Goal: Information Seeking & Learning: Learn about a topic

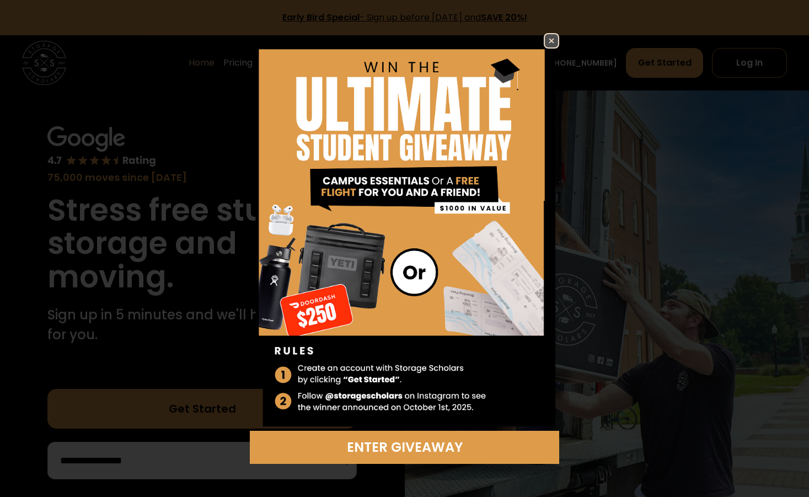
click at [550, 35] on img at bounding box center [551, 40] width 13 height 13
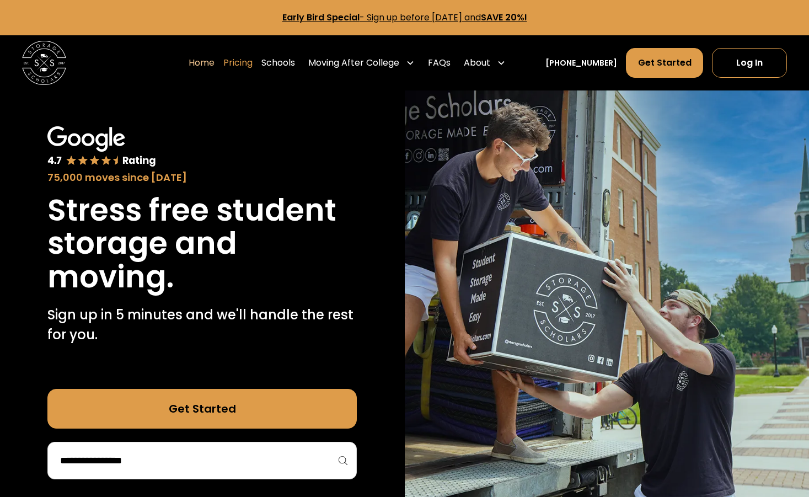
click at [248, 62] on link "Pricing" at bounding box center [237, 62] width 29 height 31
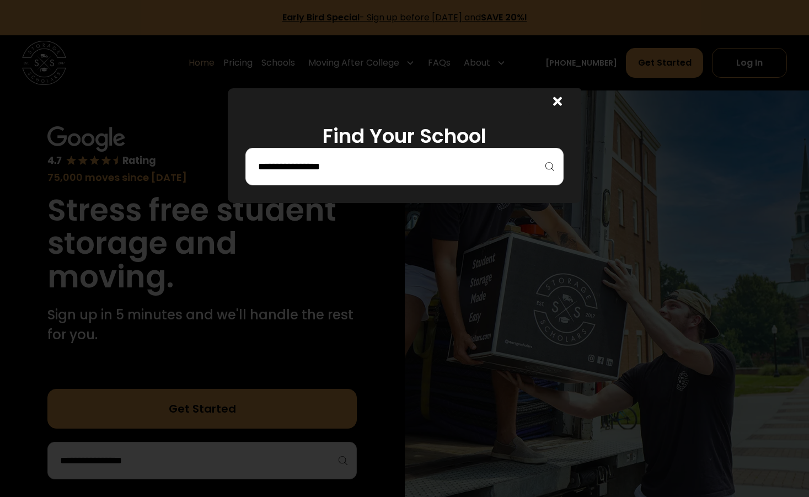
click at [561, 99] on icon at bounding box center [557, 101] width 9 height 13
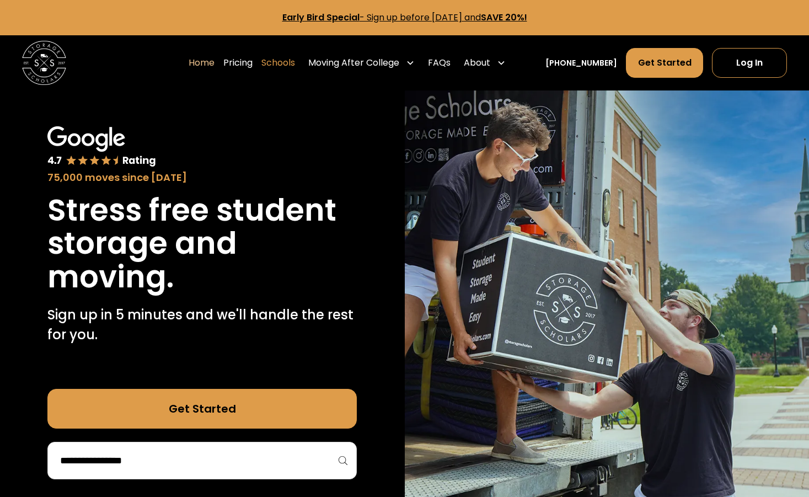
click at [287, 64] on link "Schools" at bounding box center [278, 62] width 34 height 31
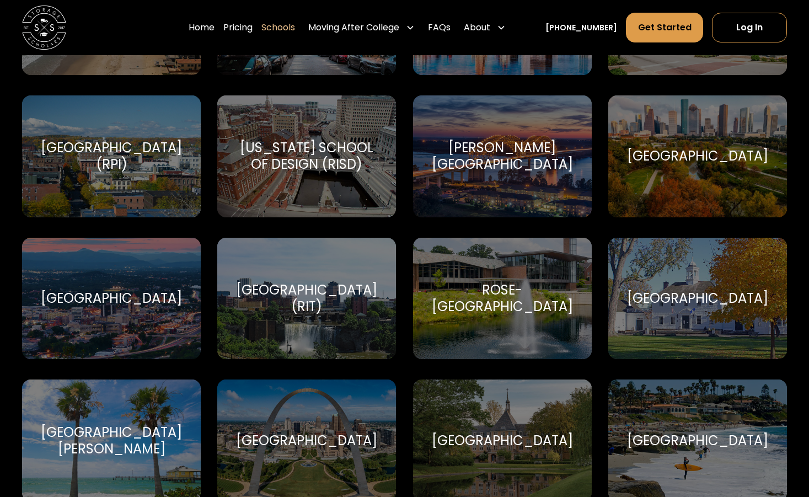
scroll to position [3693, 0]
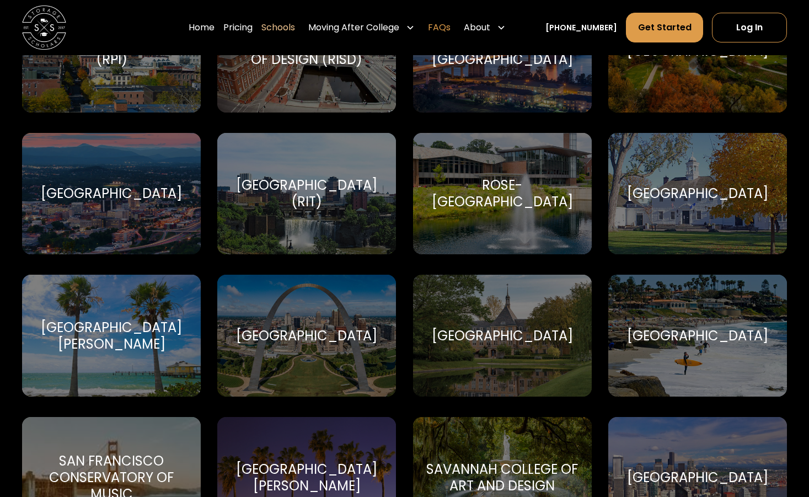
click at [450, 27] on link "FAQs" at bounding box center [439, 27] width 23 height 31
